Goal: Register for event/course

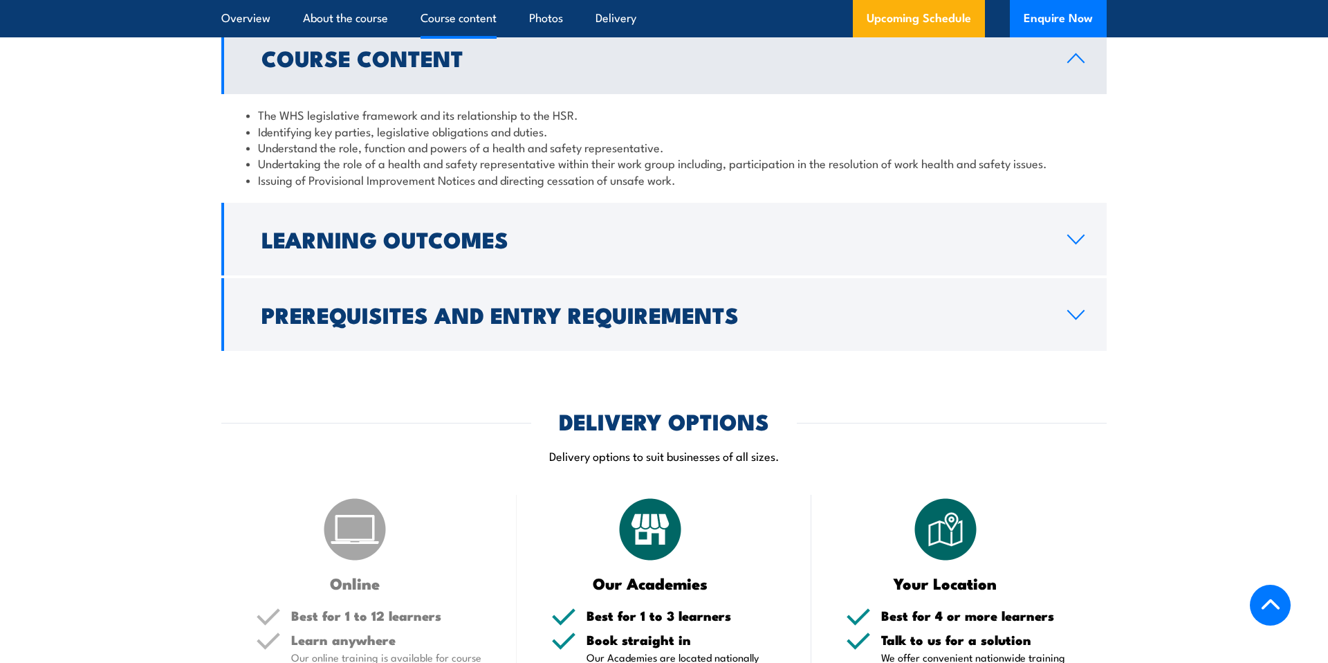
scroll to position [1499, 0]
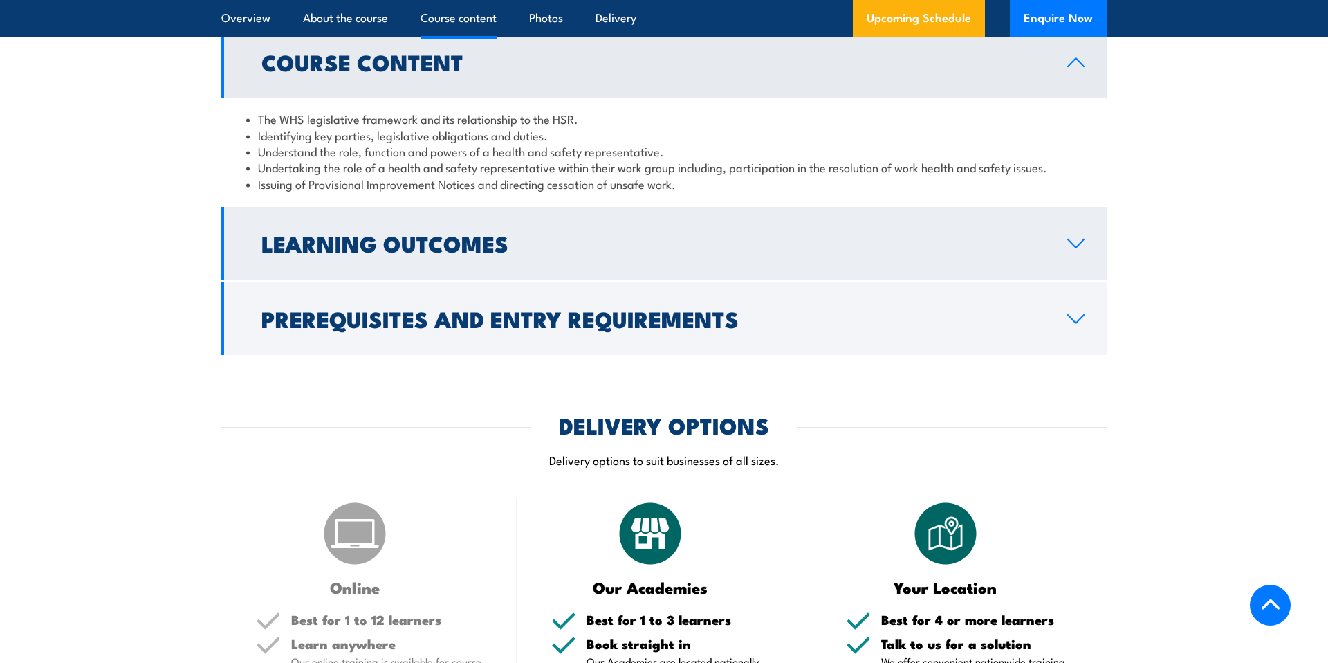
click at [1075, 249] on icon at bounding box center [1075, 243] width 19 height 11
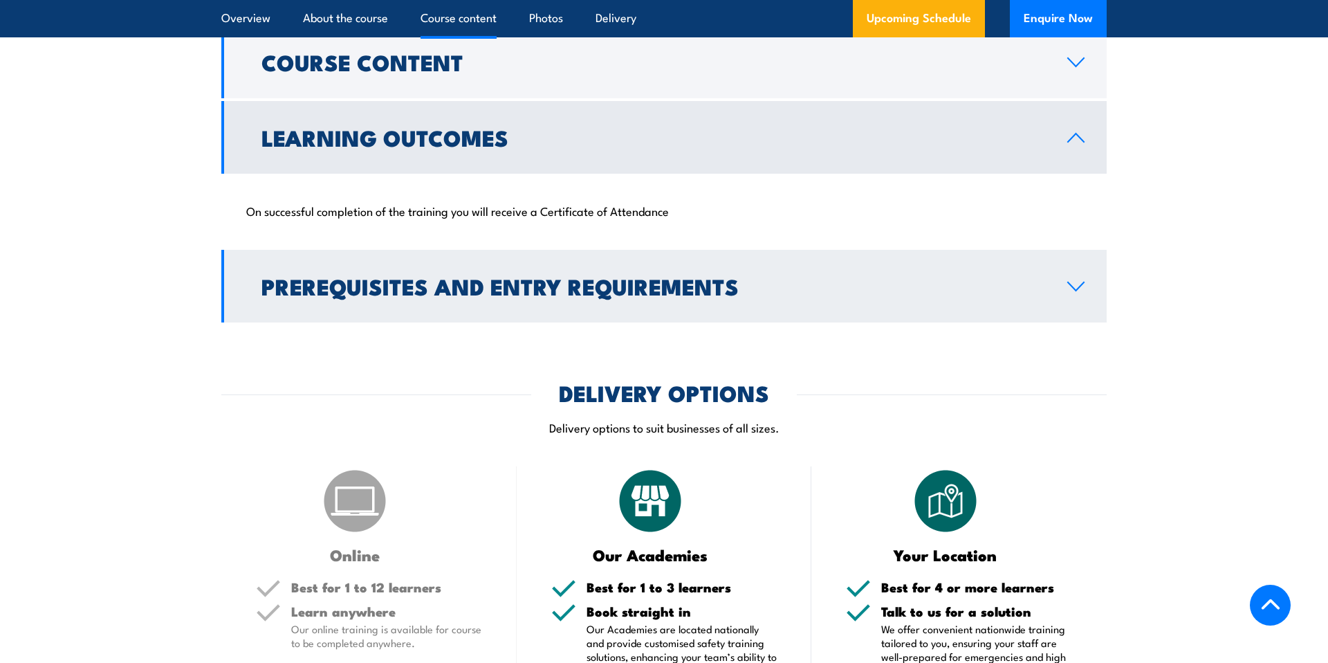
click at [1077, 309] on link "Prerequisites and Entry Requirements" at bounding box center [663, 286] width 885 height 73
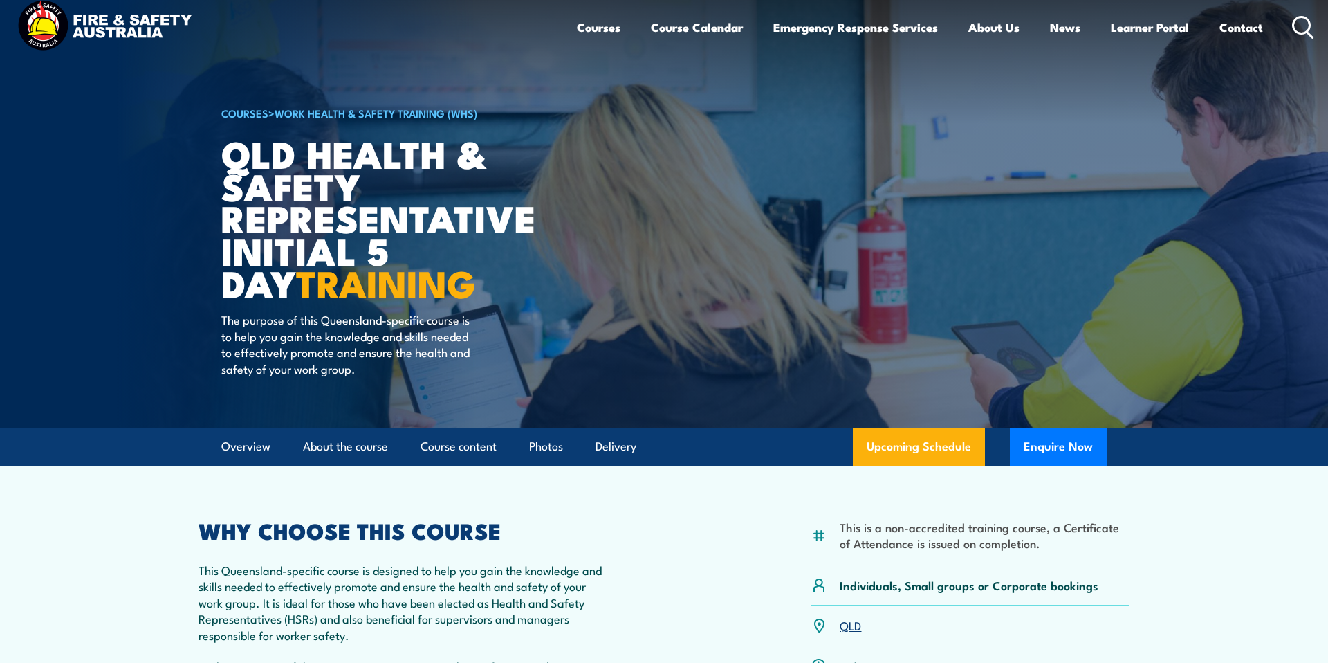
scroll to position [0, 0]
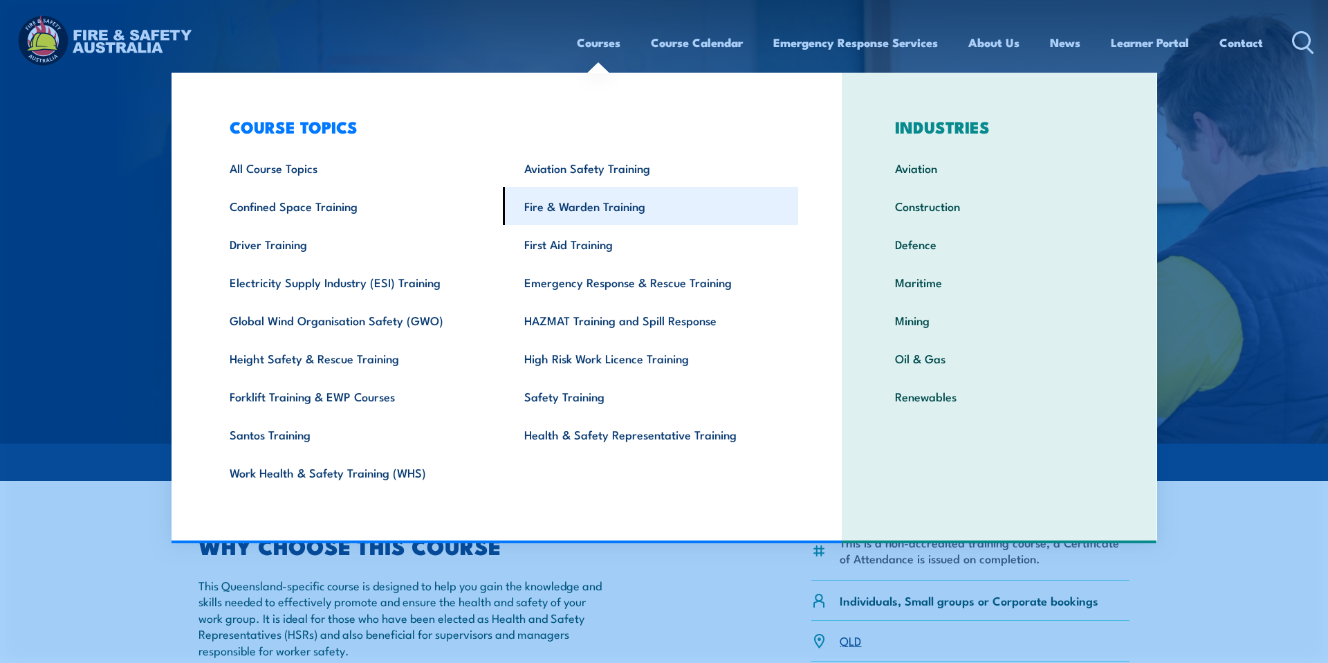
click at [627, 210] on link "Fire & Warden Training" at bounding box center [650, 206] width 295 height 38
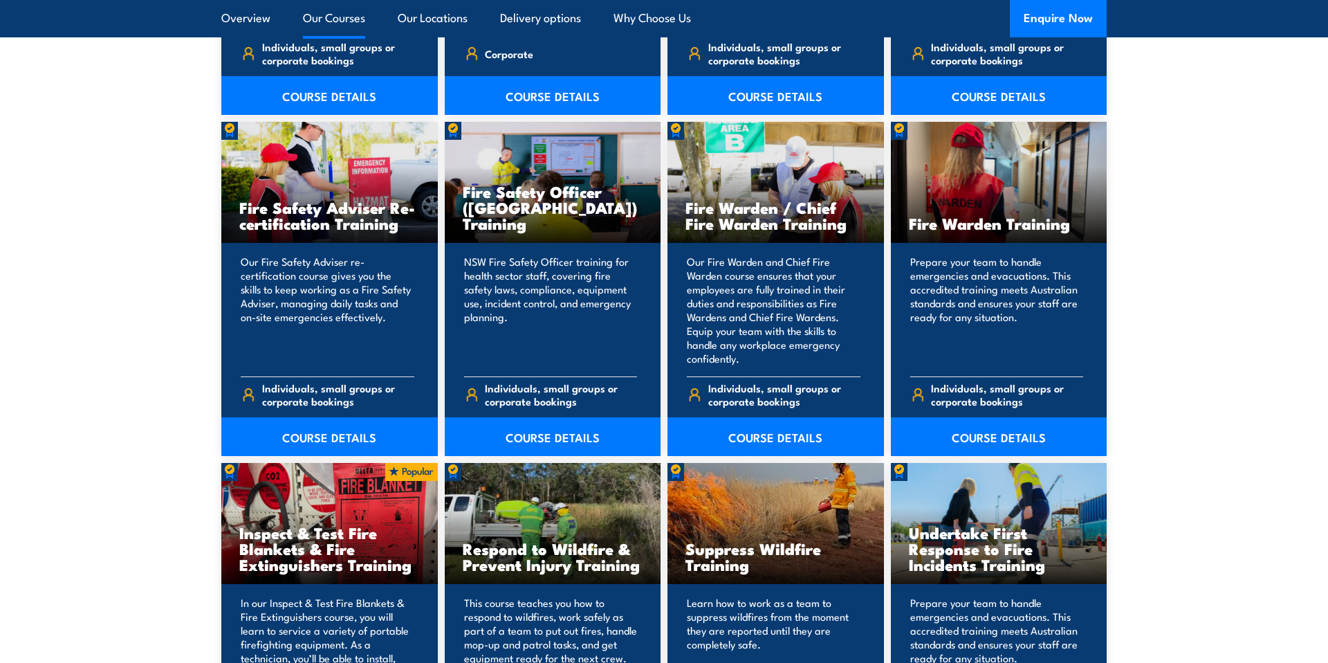
scroll to position [1762, 0]
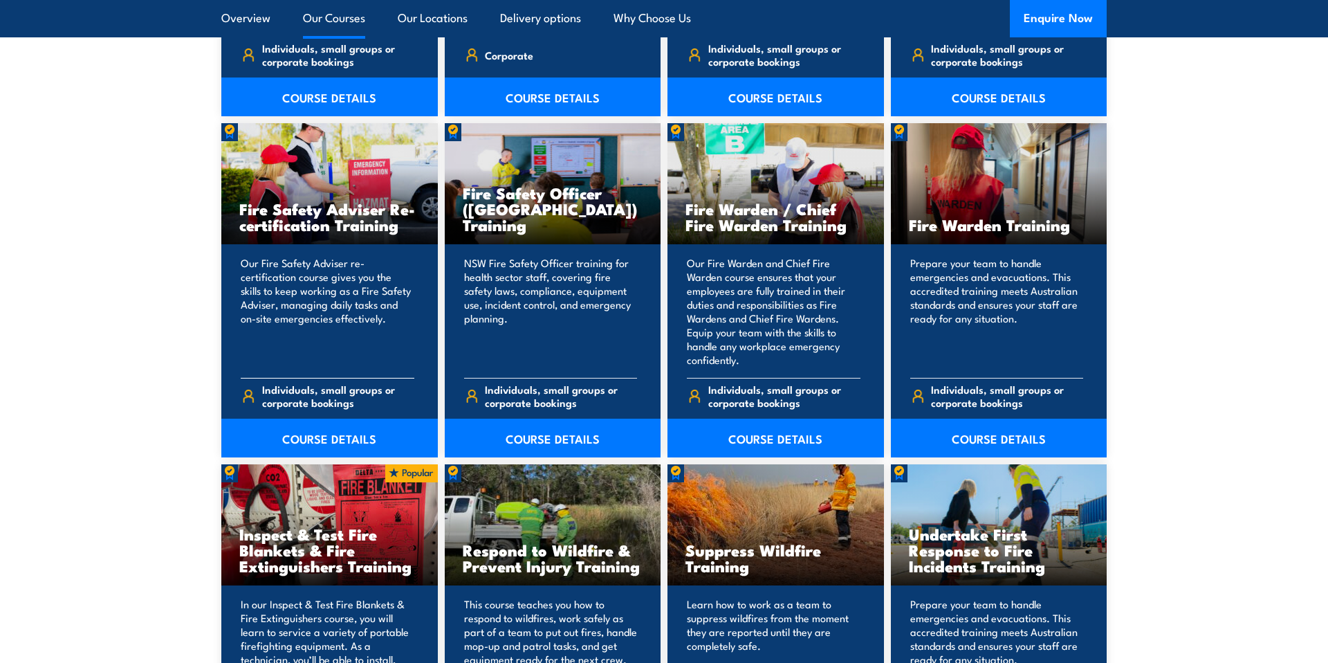
click at [359, 211] on h3 "Fire Safety Adviser Re-certification Training" at bounding box center [329, 217] width 181 height 32
click at [326, 247] on div "Our Fire Safety Adviser re-certification course gives you the skills to keep wo…" at bounding box center [329, 350] width 216 height 213
click at [357, 435] on link "COURSE DETAILS" at bounding box center [329, 437] width 216 height 39
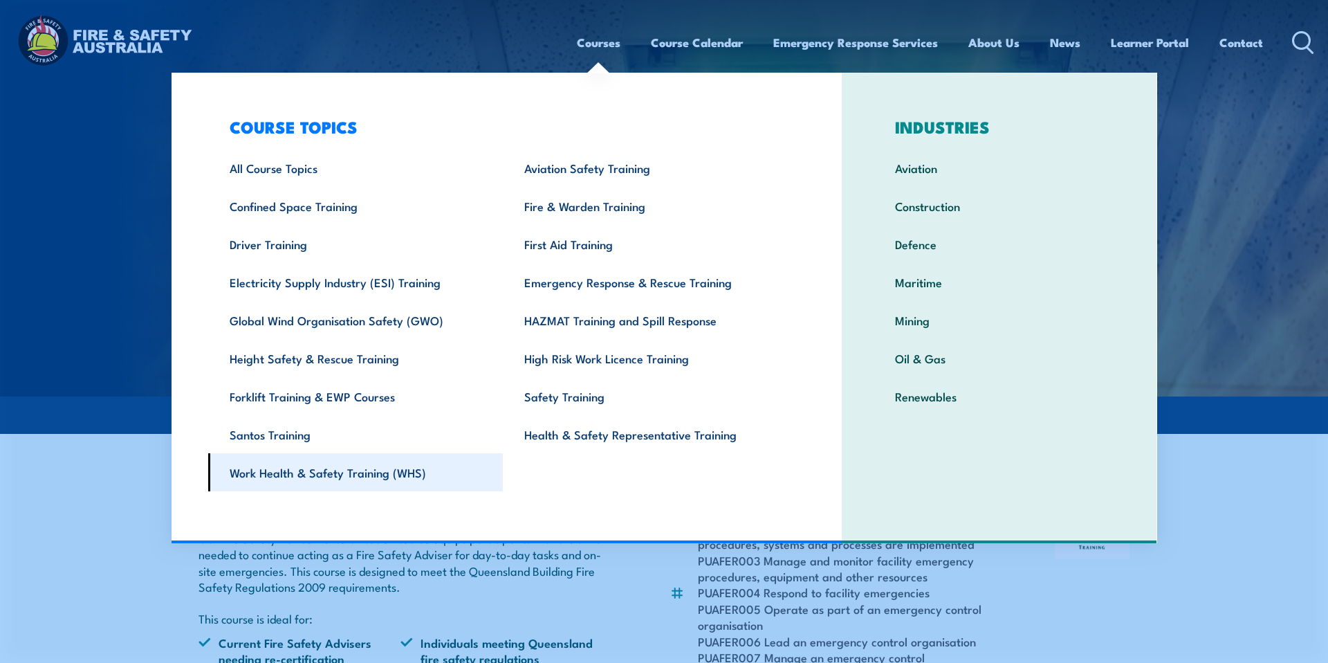
click at [373, 481] on link "Work Health & Safety Training (WHS)" at bounding box center [355, 472] width 295 height 38
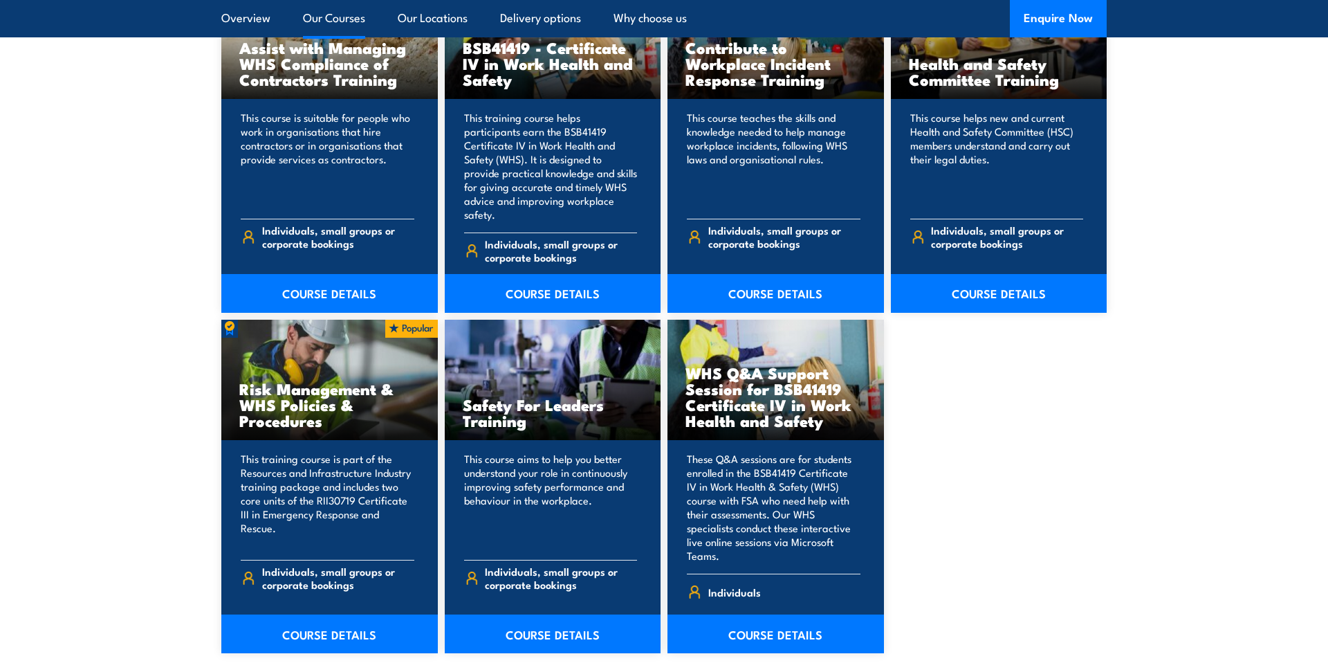
scroll to position [1198, 0]
click at [1021, 276] on link "COURSE DETAILS" at bounding box center [999, 292] width 216 height 39
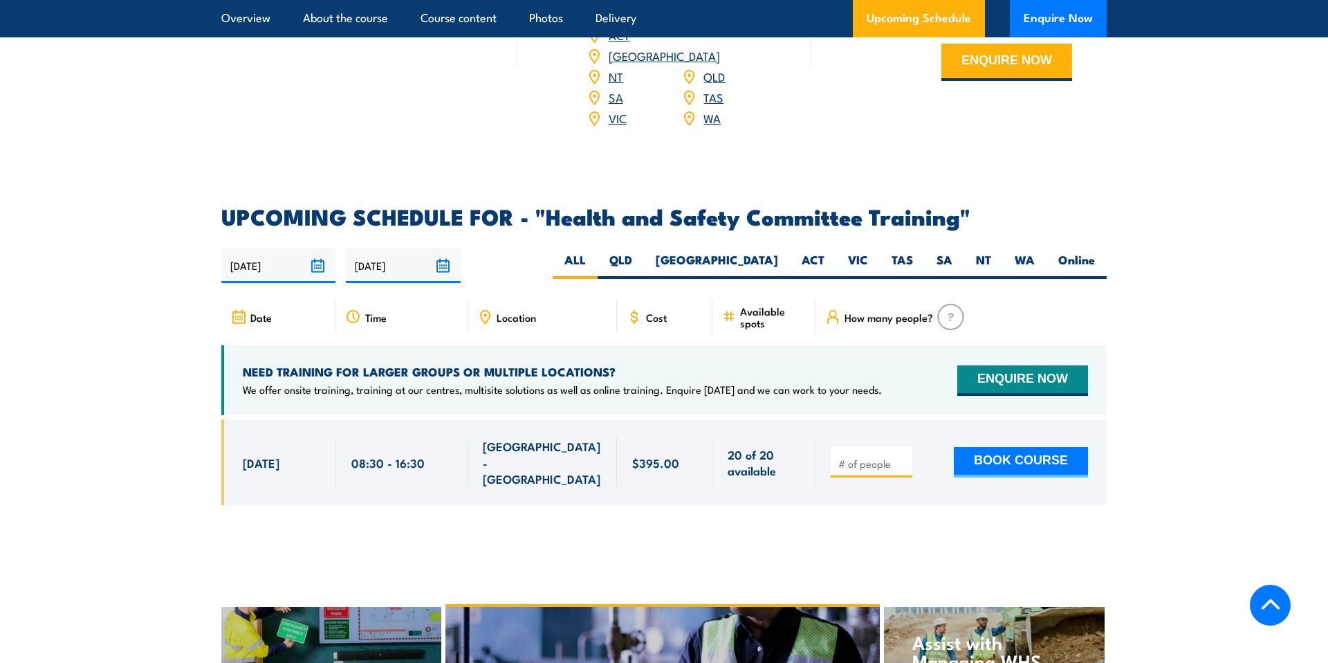
scroll to position [2084, 0]
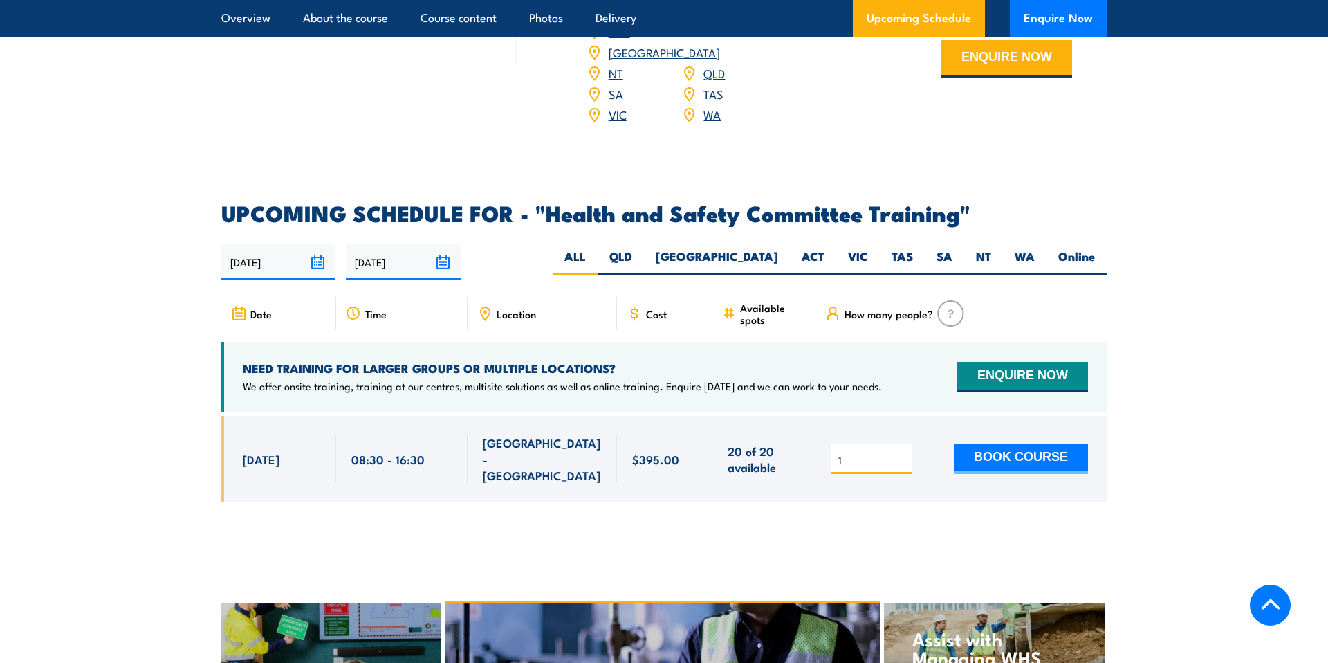
click at [901, 453] on input "1" at bounding box center [872, 460] width 69 height 14
click at [901, 453] on input "2" at bounding box center [872, 460] width 69 height 14
click at [901, 453] on input "3" at bounding box center [872, 460] width 69 height 14
click at [901, 453] on input "4" at bounding box center [872, 460] width 69 height 14
type input "5"
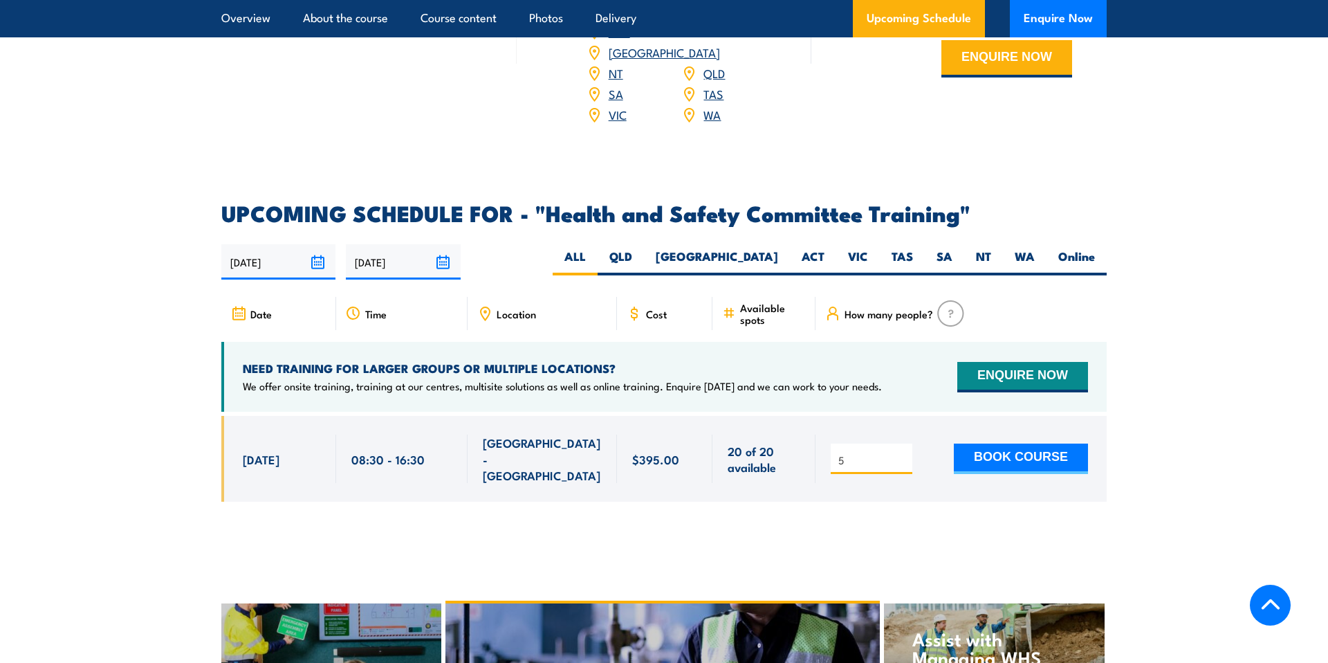
click at [901, 453] on input "5" at bounding box center [872, 460] width 69 height 14
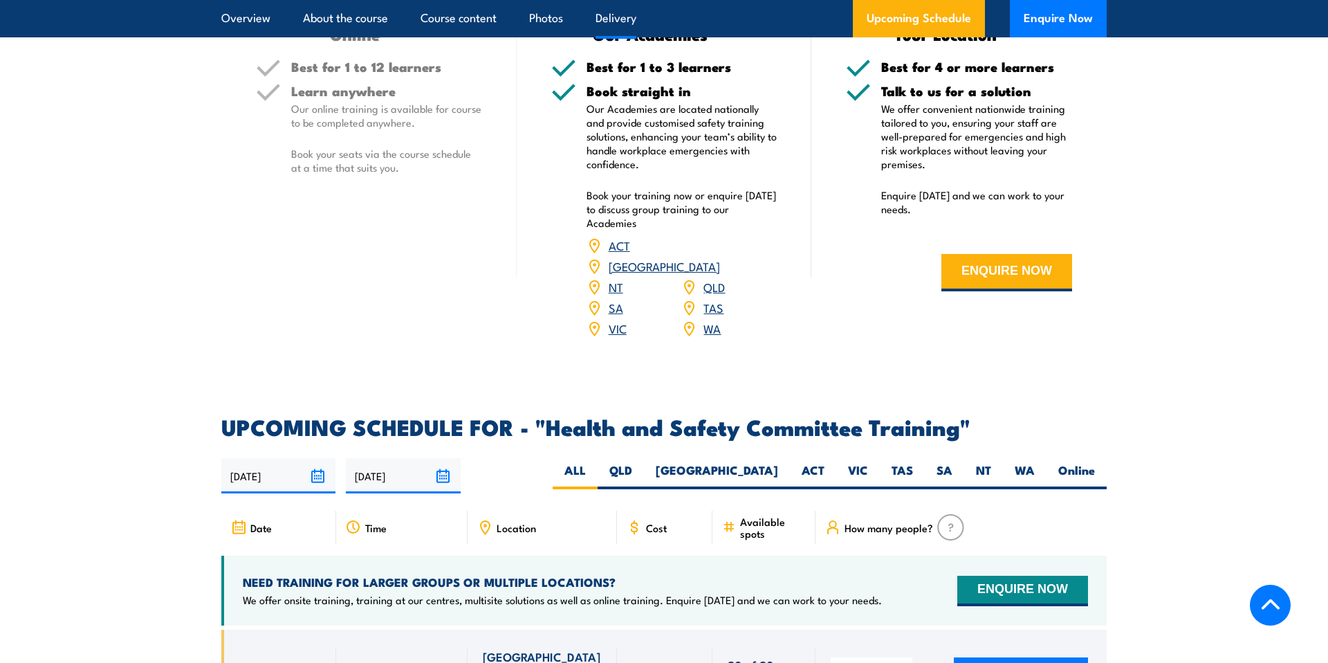
scroll to position [1858, 0]
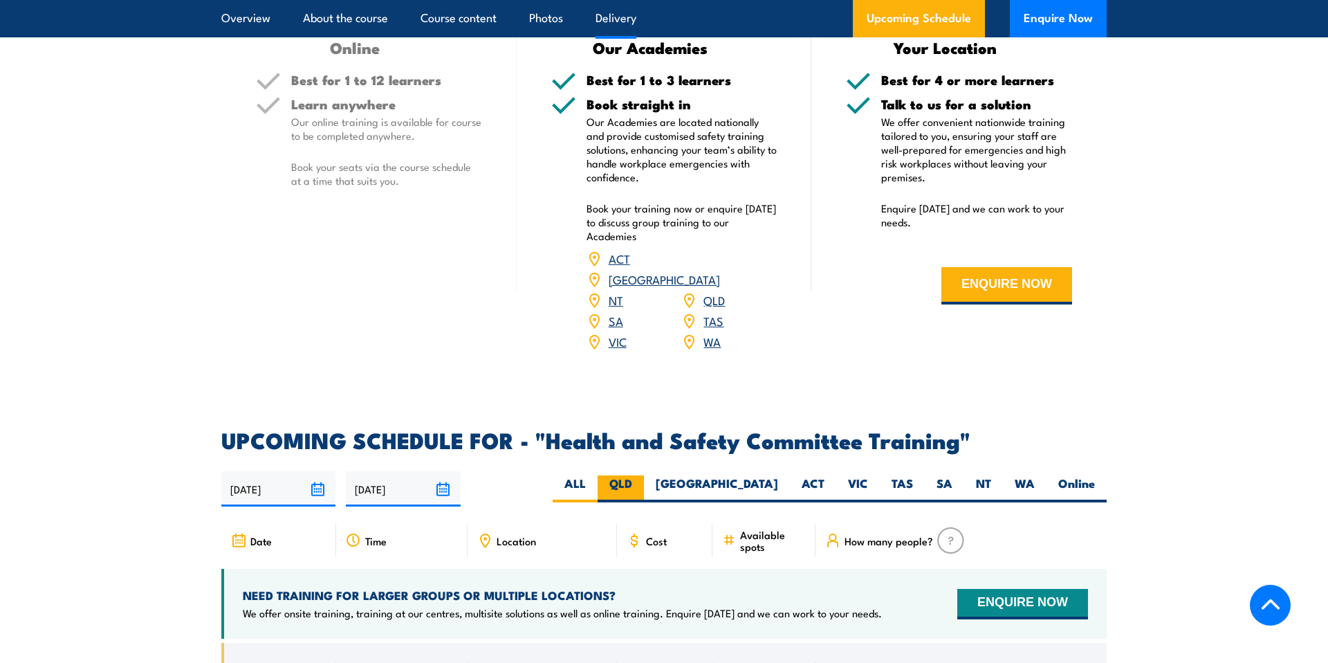
click at [644, 475] on label "QLD" at bounding box center [621, 488] width 46 height 27
click at [641, 475] on input "QLD" at bounding box center [636, 479] width 9 height 9
radio input "true"
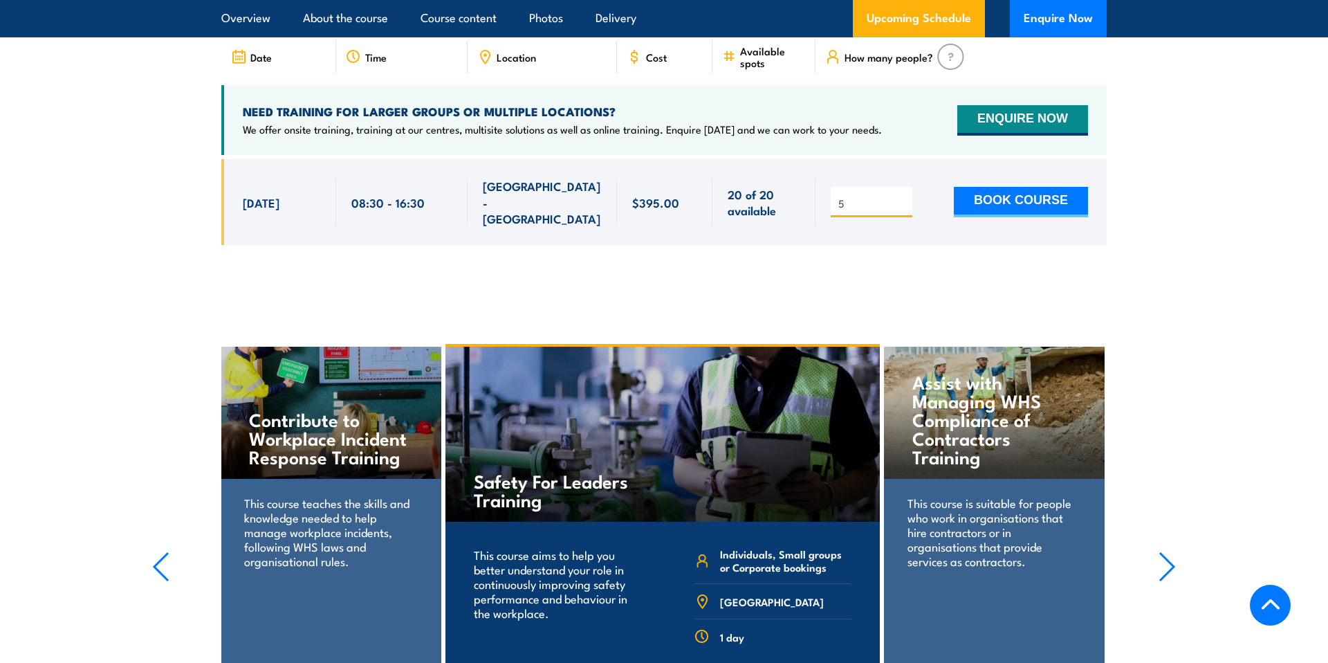
scroll to position [2345, 0]
